Goal: Find contact information: Find contact information

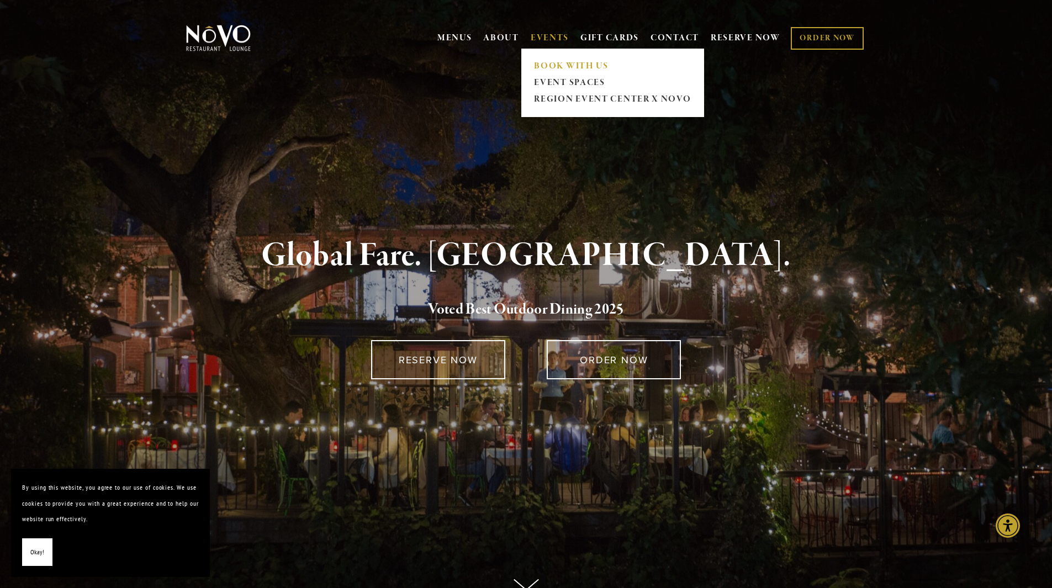
click at [564, 65] on link "BOOK WITH US" at bounding box center [613, 66] width 164 height 17
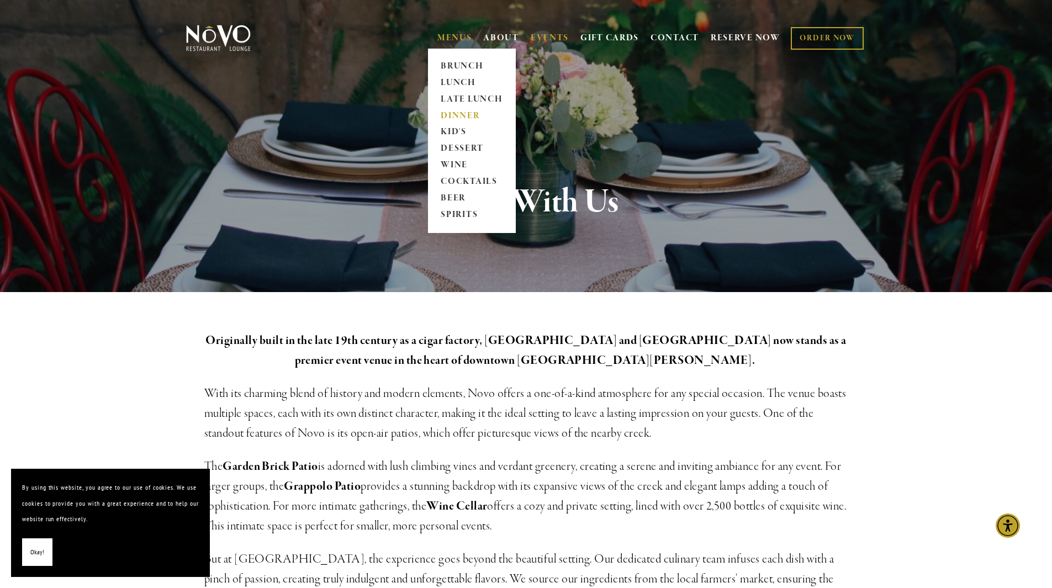
click at [462, 119] on link "DINNER" at bounding box center [471, 116] width 69 height 17
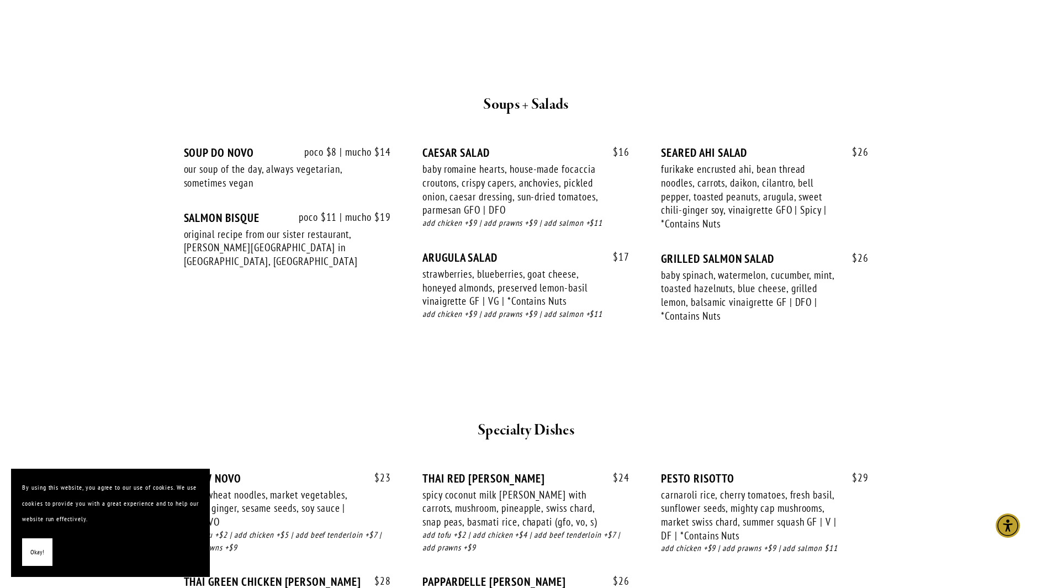
scroll to position [1160, 0]
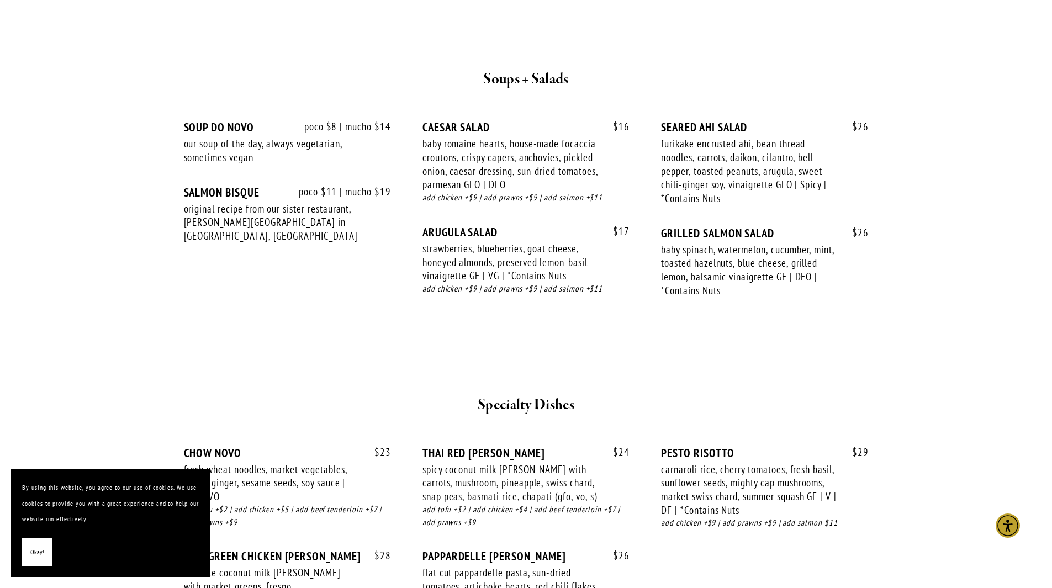
click at [43, 557] on span "Okay!" at bounding box center [37, 553] width 14 height 16
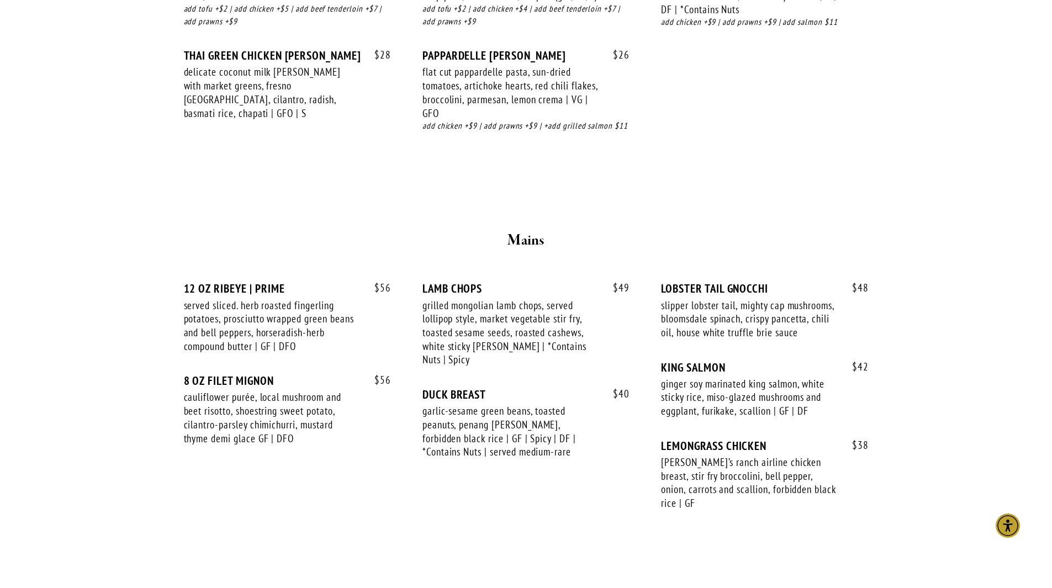
scroll to position [1491, 0]
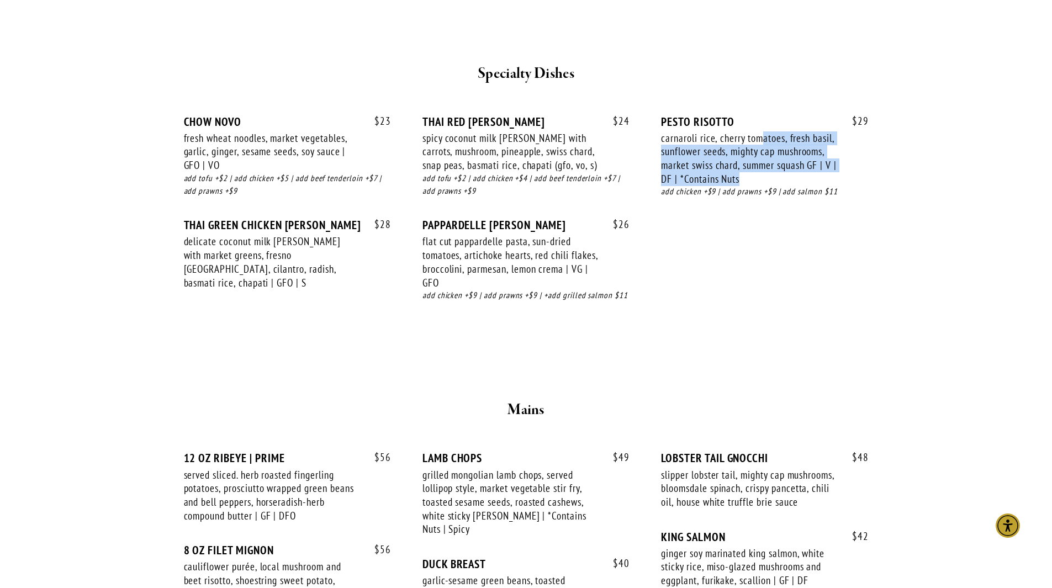
drag, startPoint x: 760, startPoint y: 138, endPoint x: 774, endPoint y: 183, distance: 47.3
click at [774, 183] on div "carnaroli rice, cherry tomatoes, fresh basil, sunflower seeds, mighty cap mushr…" at bounding box center [749, 158] width 176 height 55
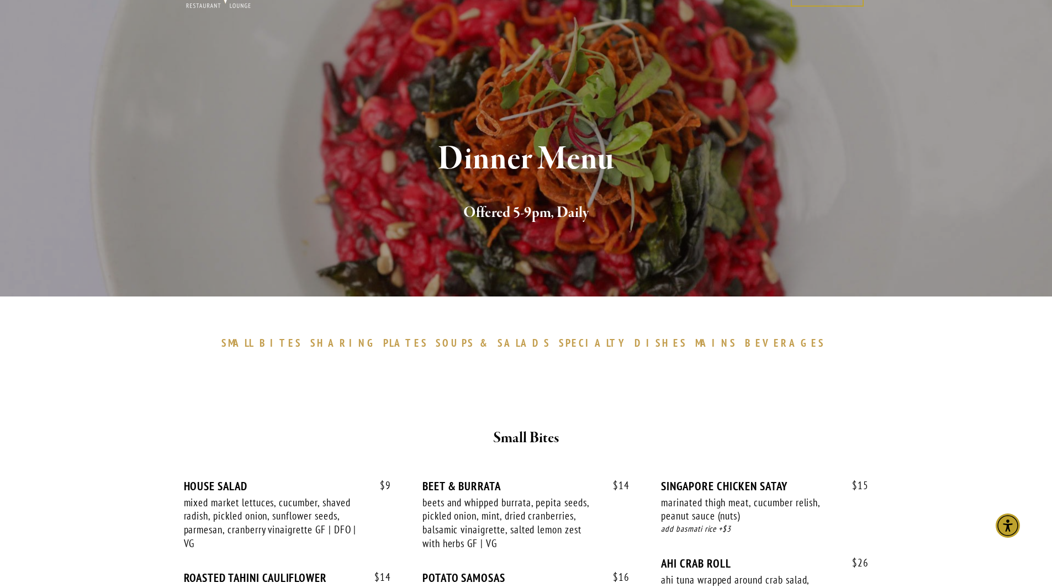
scroll to position [0, 0]
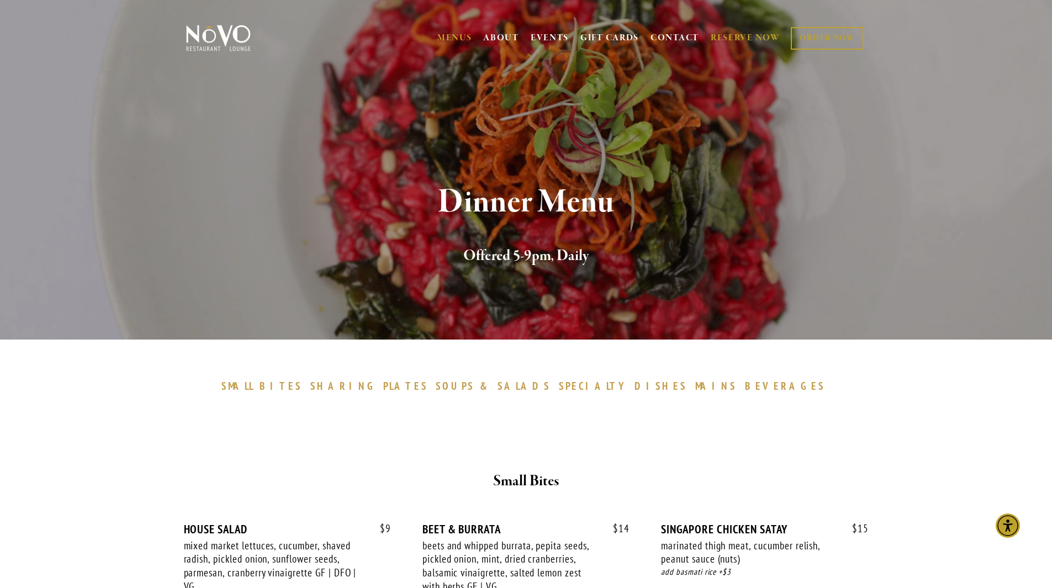
click at [730, 32] on link "RESERVE NOW" at bounding box center [746, 38] width 70 height 21
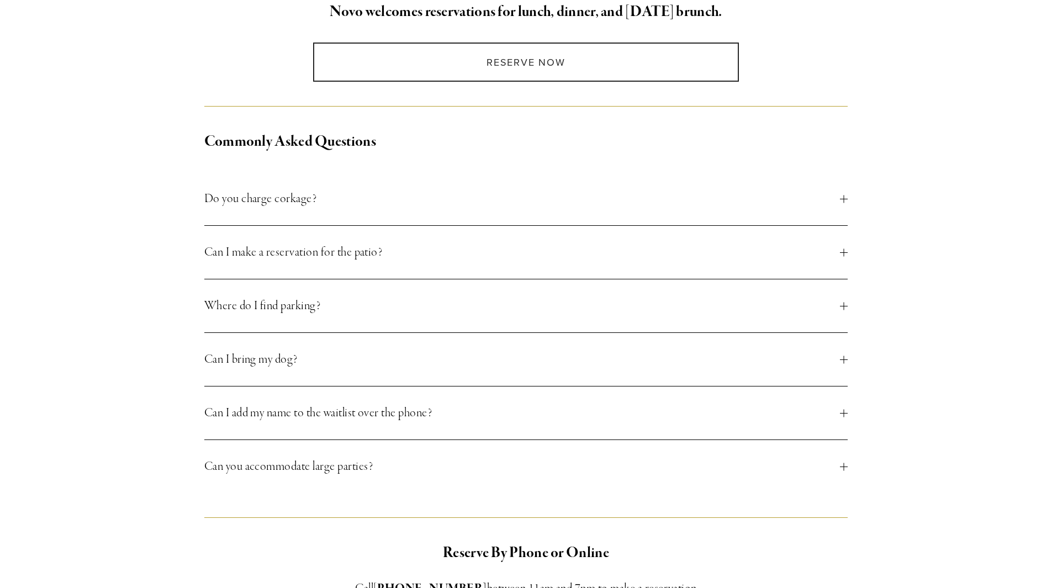
scroll to position [331, 0]
click at [343, 203] on span "Do you charge corkage?" at bounding box center [522, 198] width 636 height 20
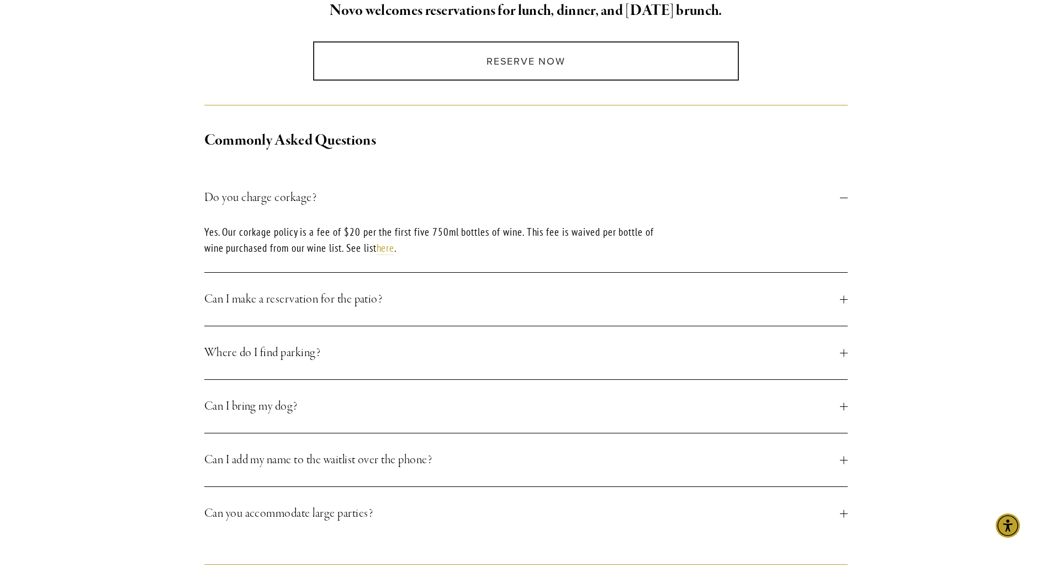
click at [343, 203] on span "Do you charge corkage?" at bounding box center [522, 198] width 636 height 20
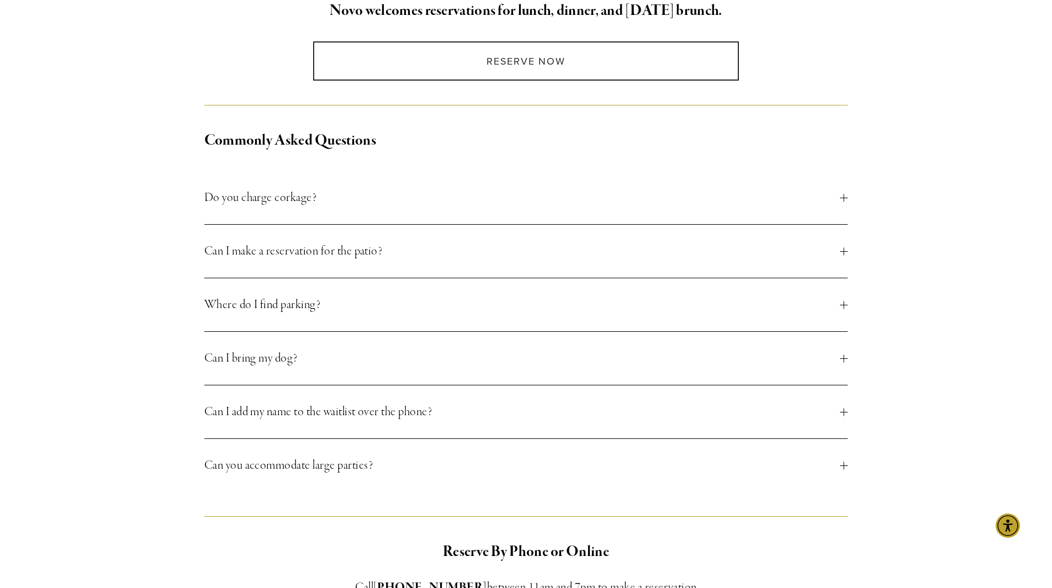
click at [358, 339] on button "Can I bring my dog?" at bounding box center [526, 358] width 644 height 53
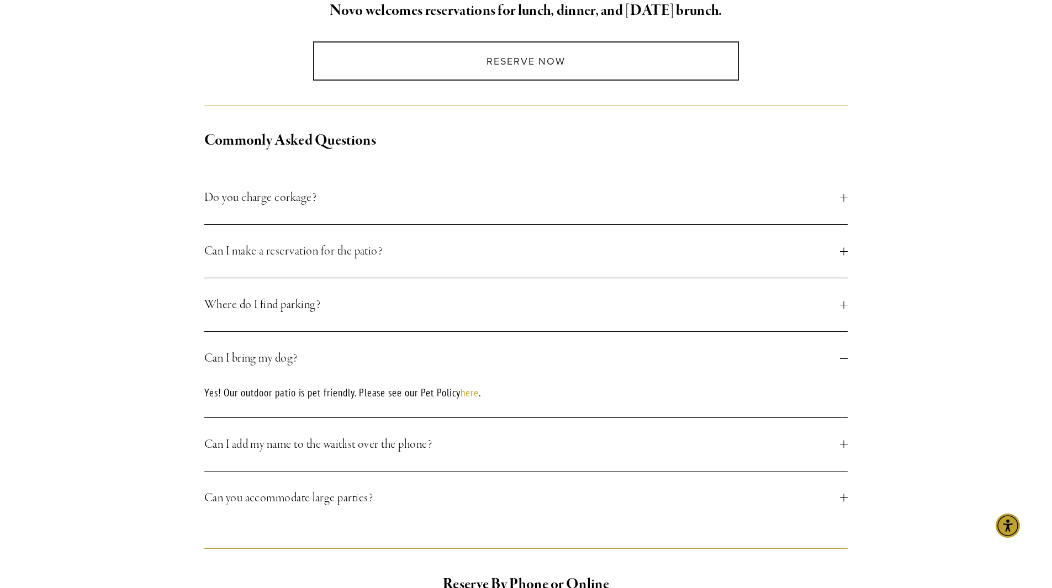
click at [363, 348] on button "Can I bring my dog?" at bounding box center [526, 358] width 644 height 53
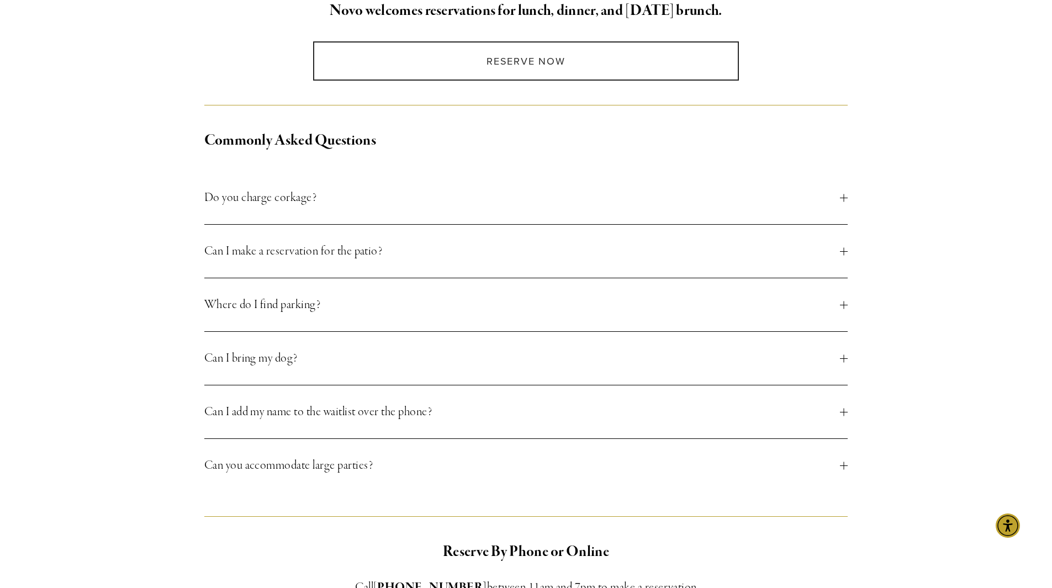
click at [370, 476] on button "Can you accommodate large parties?" at bounding box center [526, 465] width 644 height 53
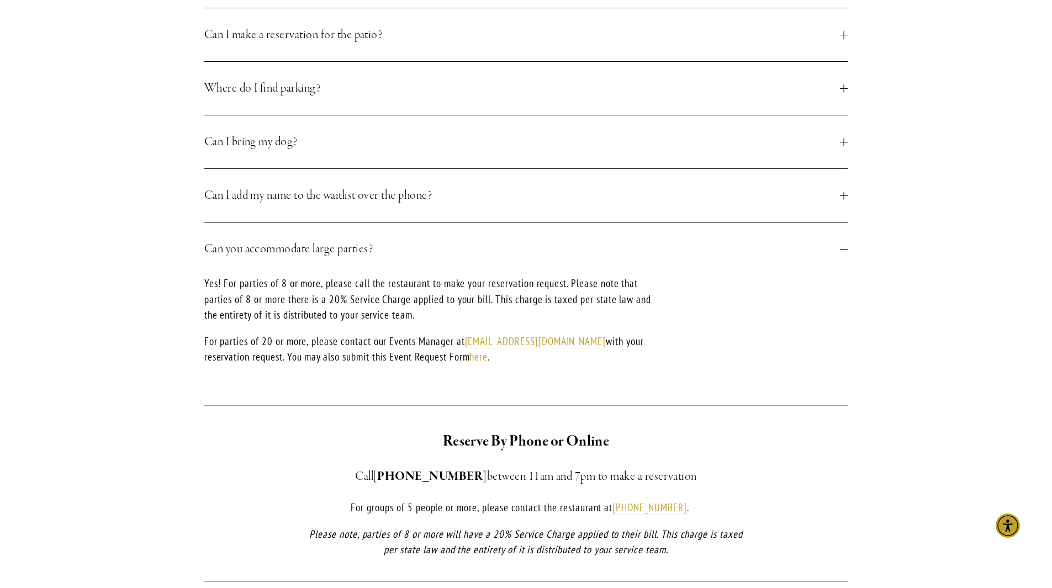
scroll to position [552, 0]
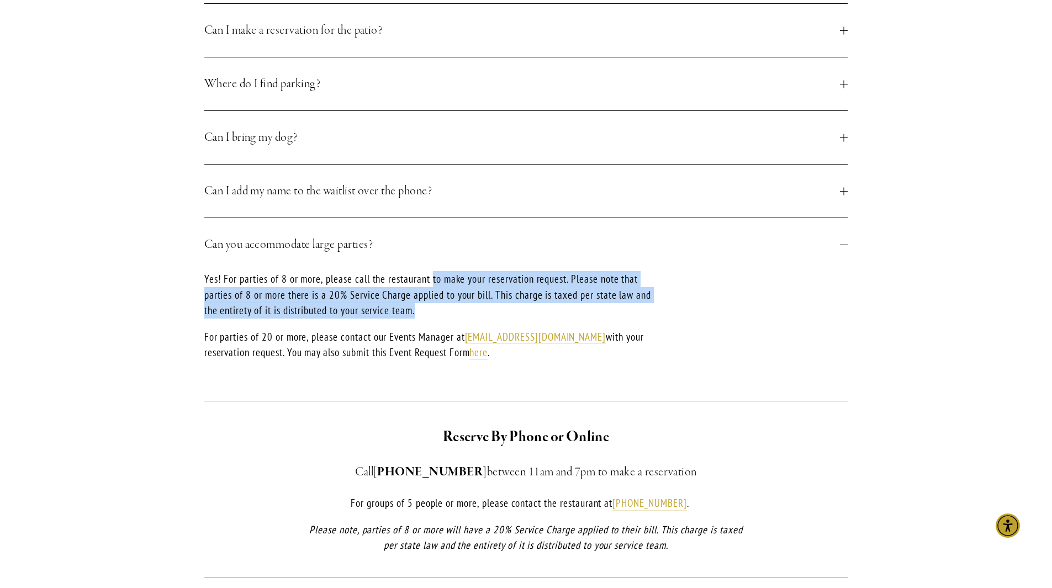
drag, startPoint x: 434, startPoint y: 279, endPoint x: 435, endPoint y: 308, distance: 28.2
click at [435, 308] on p "Yes! For parties of 8 or more, please call the restaurant to make your reservat…" at bounding box center [429, 294] width 451 height 47
drag, startPoint x: 424, startPoint y: 311, endPoint x: 308, endPoint y: 286, distance: 119.3
click at [308, 286] on p "Yes! For parties of 8 or more, please call the restaurant to make your reservat…" at bounding box center [429, 294] width 451 height 47
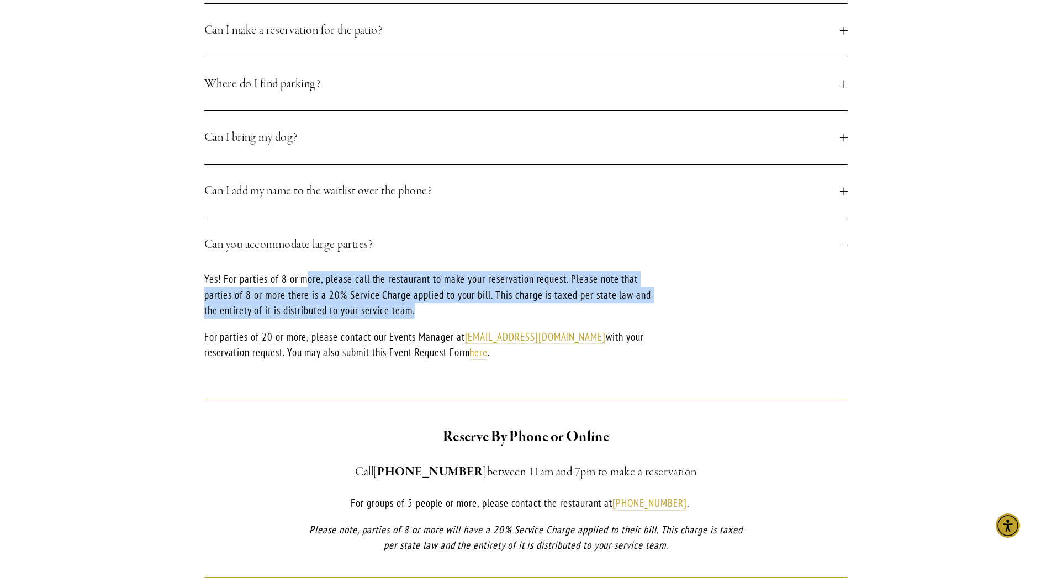
click at [308, 286] on p "Yes! For parties of 8 or more, please call the restaurant to make your reservat…" at bounding box center [429, 294] width 451 height 47
drag, startPoint x: 298, startPoint y: 287, endPoint x: 323, endPoint y: 333, distance: 52.6
click at [323, 333] on div "Yes! For parties of 8 or more, please call the restaurant to make your reservat…" at bounding box center [429, 324] width 451 height 106
click at [323, 333] on p "For parties of 20 or more, please contact our Events Manager at events@novorest…" at bounding box center [429, 344] width 451 height 31
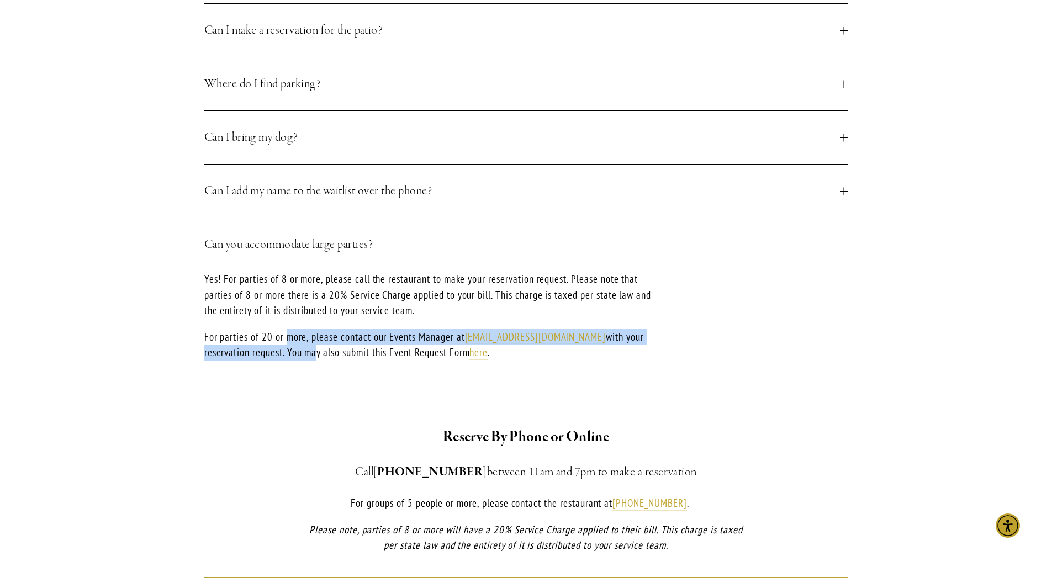
drag, startPoint x: 294, startPoint y: 327, endPoint x: 288, endPoint y: 319, distance: 10.0
click at [288, 319] on div "Yes! For parties of 8 or more, please call the restaurant to make your reservat…" at bounding box center [429, 324] width 451 height 106
drag, startPoint x: 238, startPoint y: 340, endPoint x: 249, endPoint y: 358, distance: 21.0
click at [249, 358] on p "For parties of 20 or more, please contact our Events Manager at events@novorest…" at bounding box center [429, 344] width 451 height 31
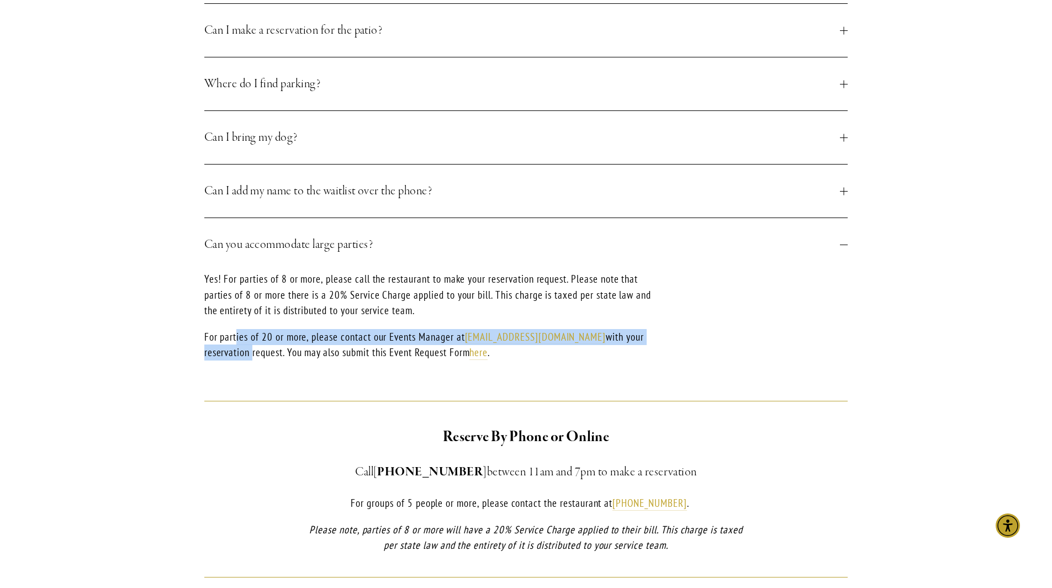
click at [249, 358] on p "For parties of 20 or more, please contact our Events Manager at events@novorest…" at bounding box center [429, 344] width 451 height 31
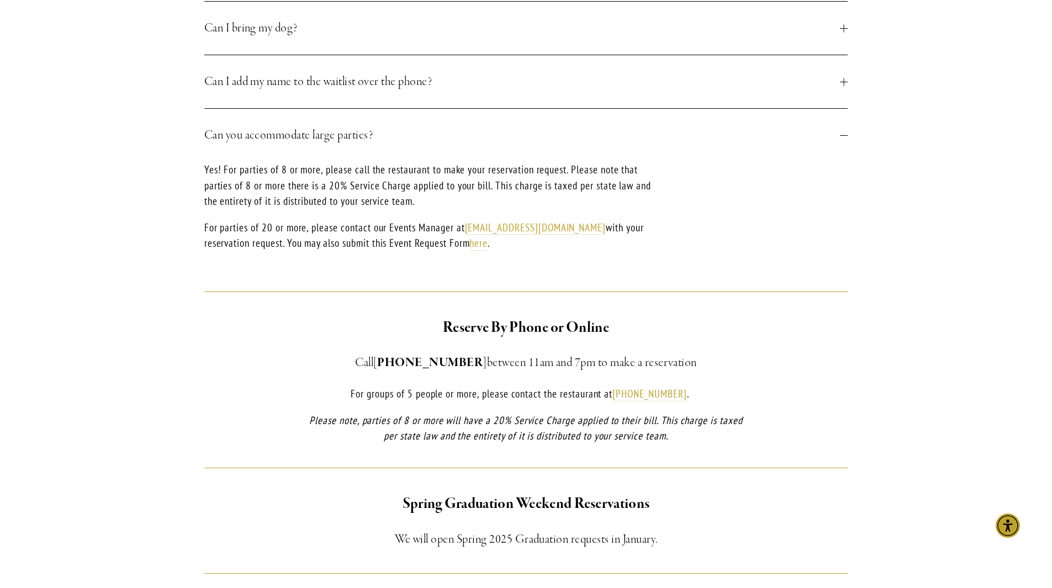
scroll to position [663, 0]
drag, startPoint x: 707, startPoint y: 362, endPoint x: 357, endPoint y: 365, distance: 350.2
click at [357, 365] on h3 "Call (805) 543-3986 between 11am and 7pm to make a reservation" at bounding box center [526, 362] width 450 height 20
copy h3 "Call (805) 543-3986 between 11am and 7pm to make a reservation"
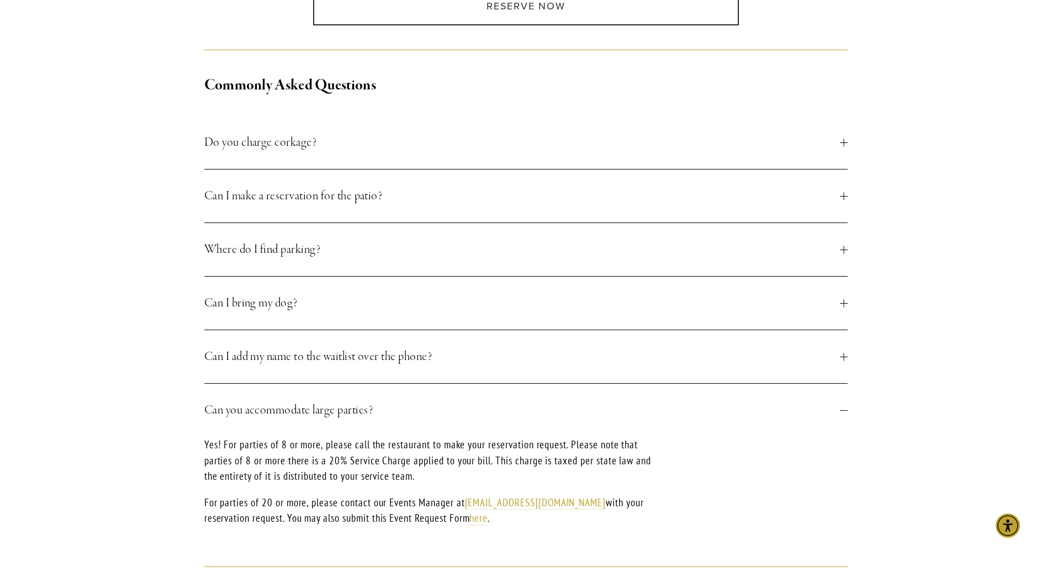
scroll to position [608, 0]
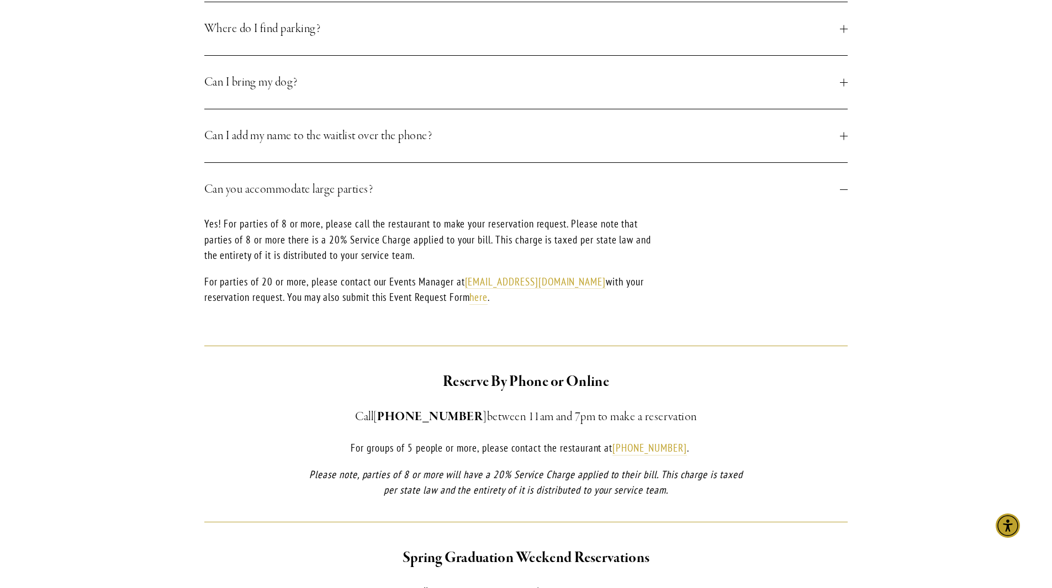
click at [729, 289] on div "Yes! For parties of 8 or more, please call the restaurant to make your reservat…" at bounding box center [526, 269] width 644 height 106
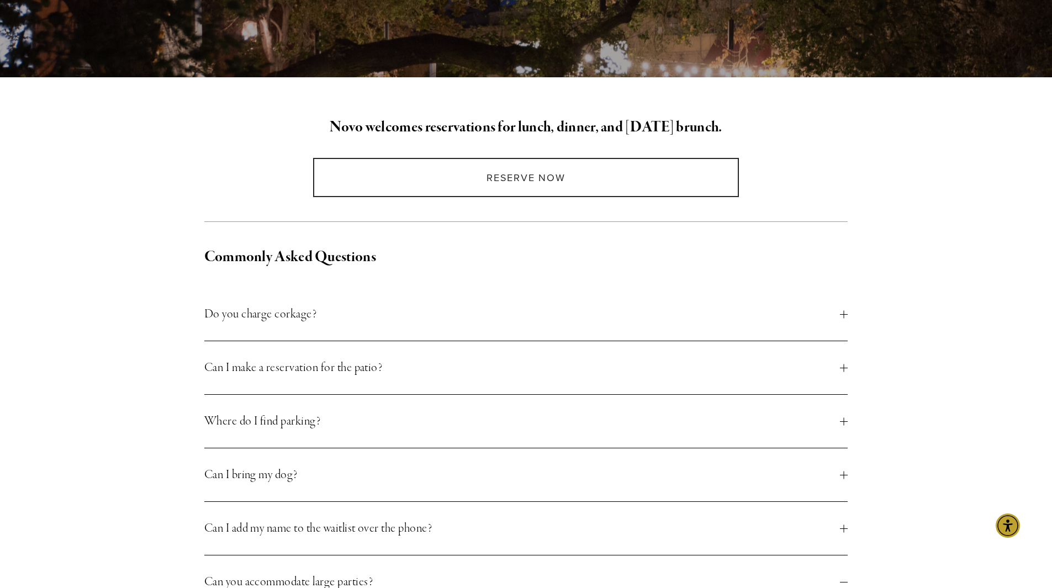
scroll to position [55, 0]
